Goal: Information Seeking & Learning: Learn about a topic

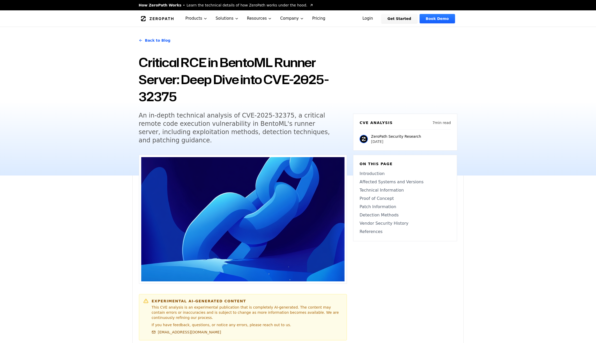
scroll to position [135, 0]
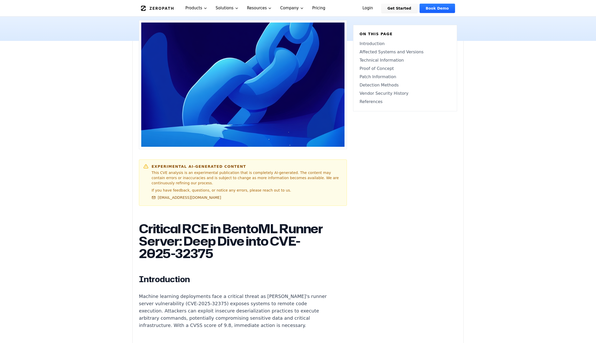
click at [219, 43] on img at bounding box center [242, 85] width 203 height 124
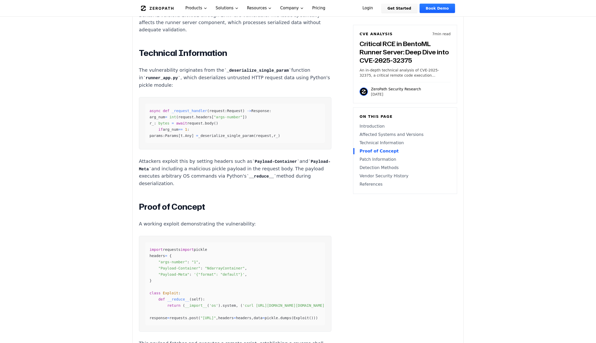
scroll to position [485, 0]
click at [200, 119] on div "async def _request_handler ( request : Request ) - > Response : arg_num = int (…" at bounding box center [235, 123] width 180 height 39
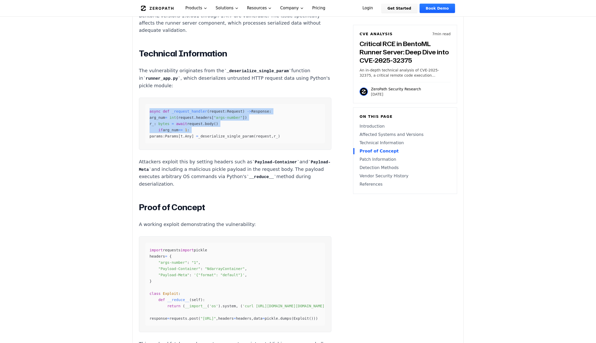
click at [200, 119] on div "async def _request_handler ( request : Request ) - > Response : arg_num = int (…" at bounding box center [235, 123] width 180 height 39
click at [245, 113] on div "async def _request_handler ( request : Request ) - > Response : arg_num = int (…" at bounding box center [235, 123] width 180 height 39
click at [406, 52] on h3 "Critical RCE in BentoML Runner Server: Deep Dive into CVE-2025-32375" at bounding box center [405, 52] width 91 height 25
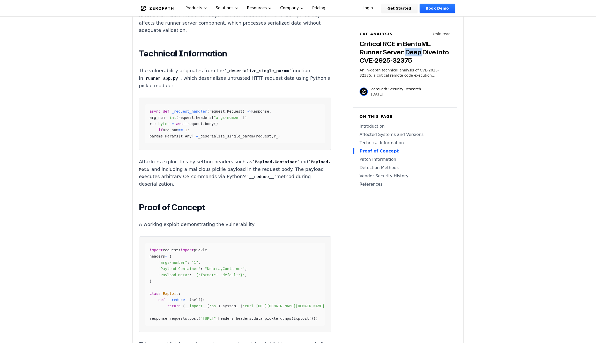
click at [406, 52] on h3 "Critical RCE in BentoML Runner Server: Deep Dive into CVE-2025-32375" at bounding box center [405, 52] width 91 height 25
click at [403, 52] on h3 "Critical RCE in BentoML Runner Server: Deep Dive into CVE-2025-32375" at bounding box center [405, 52] width 91 height 25
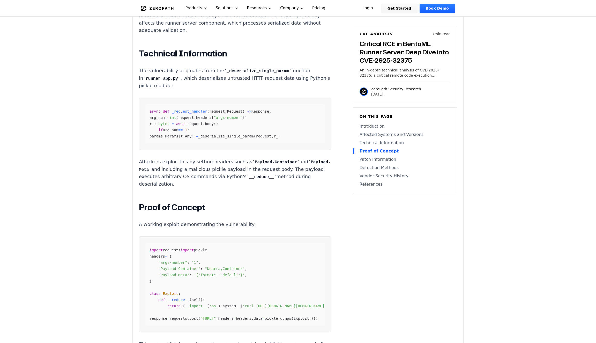
click at [439, 47] on h3 "Critical RCE in BentoML Runner Server: Deep Dive into CVE-2025-32375" at bounding box center [405, 52] width 91 height 25
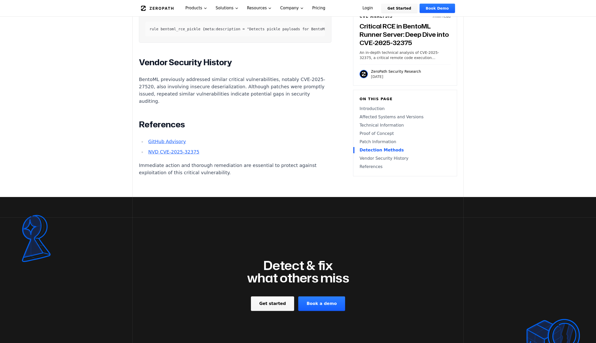
scroll to position [1131, 0]
